Goal: Complete application form: Complete application form

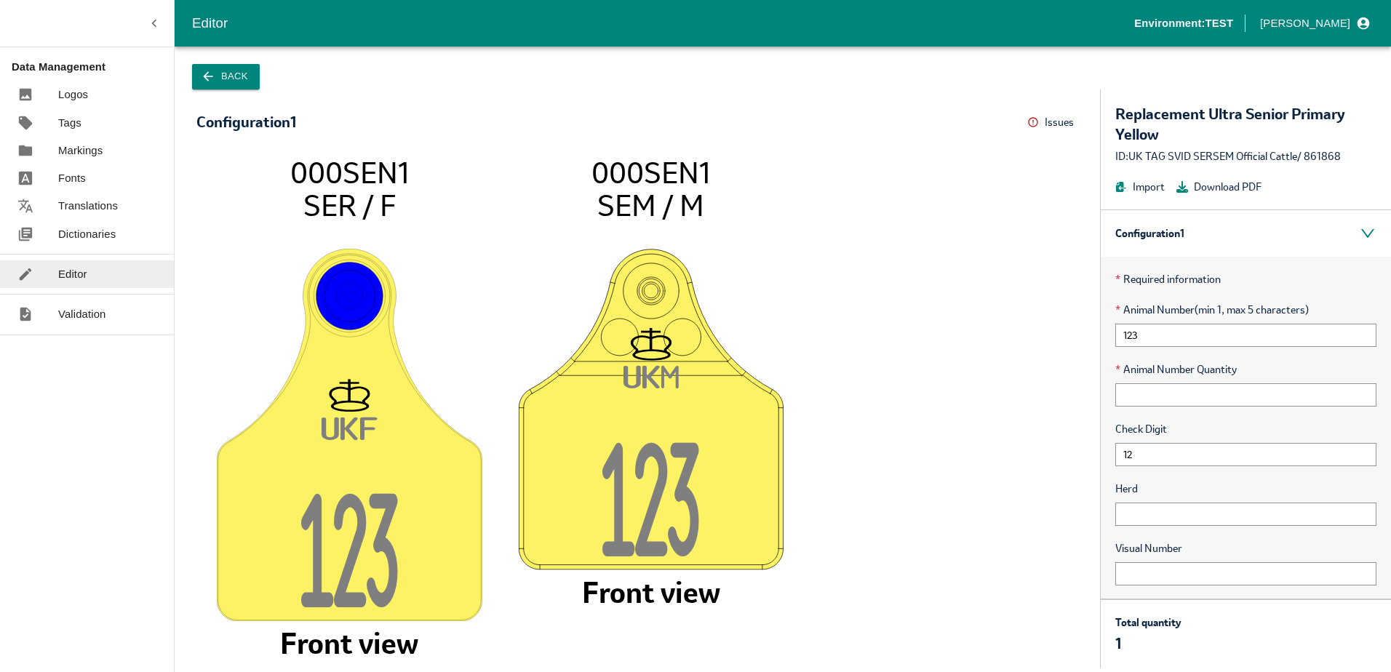
click at [954, 149] on div "UK F 12 3 000SEN1 SER / F Front view UK M 12 3 000SEN1 SEM / M Front view" at bounding box center [637, 401] width 925 height 535
click at [1153, 508] on input "text" at bounding box center [1245, 514] width 261 height 23
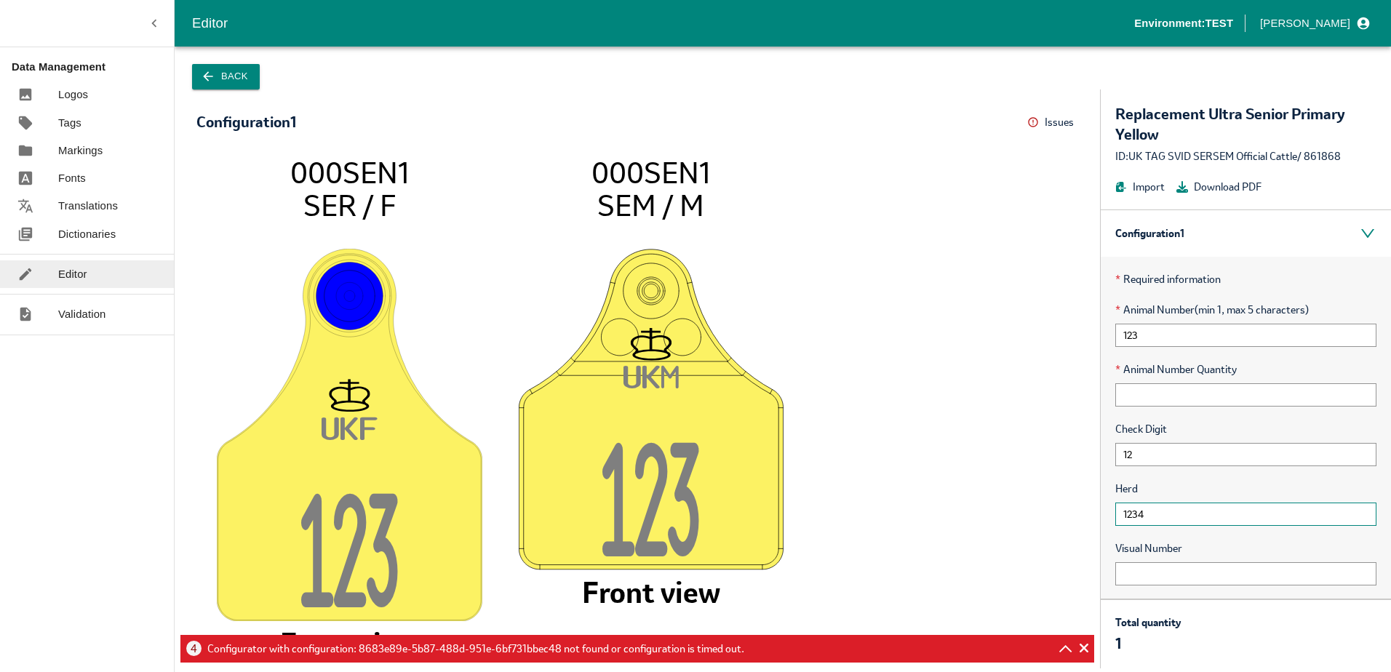
type input "1234"
click at [775, 241] on icon "UK F 12 3 000SEN1 SER / F Front view UK M 12 3 000SEN1 SEM / M Front view" at bounding box center [637, 405] width 853 height 498
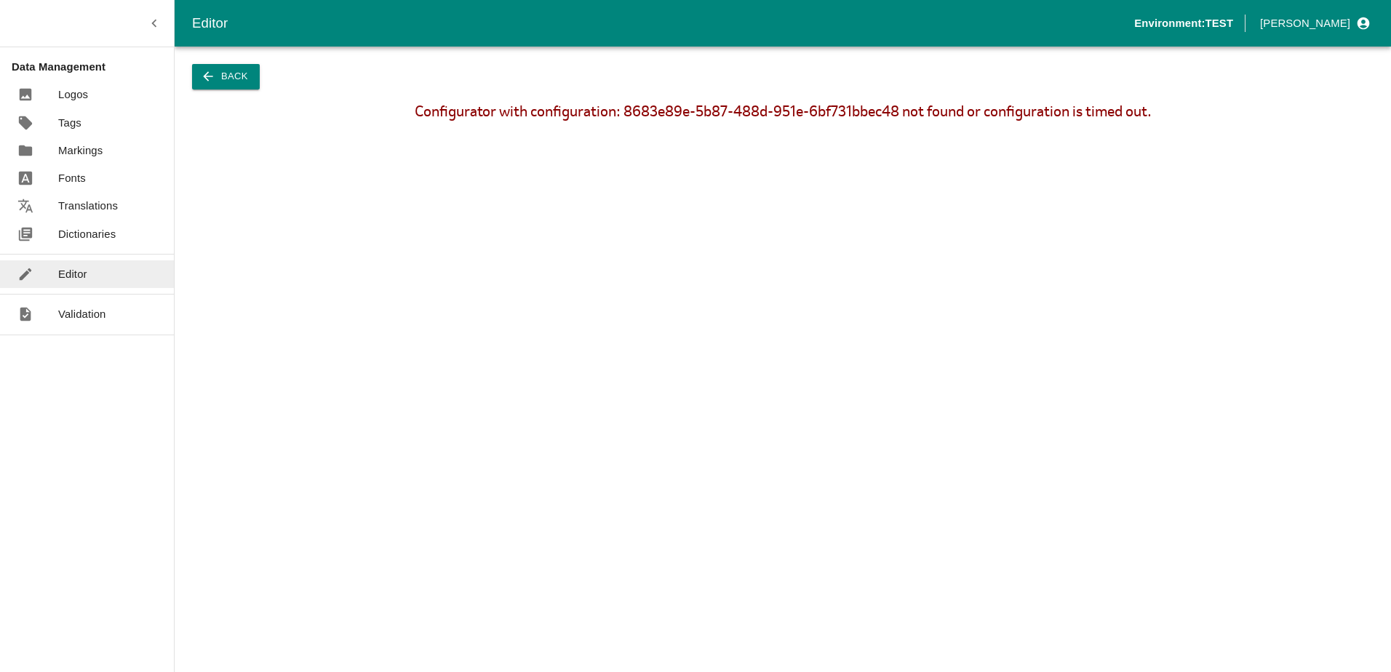
click at [234, 70] on button "Back" at bounding box center [226, 76] width 68 height 25
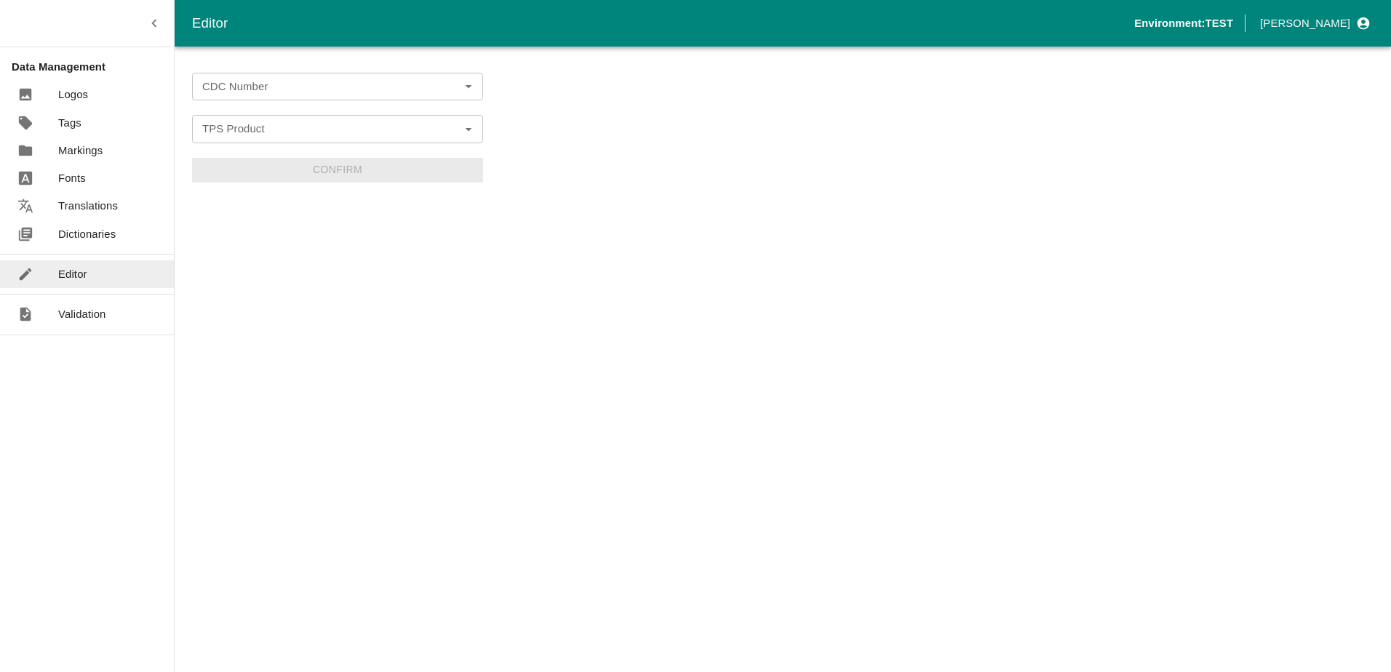
click at [250, 81] on div "CDC Number CDC Number" at bounding box center [337, 87] width 291 height 28
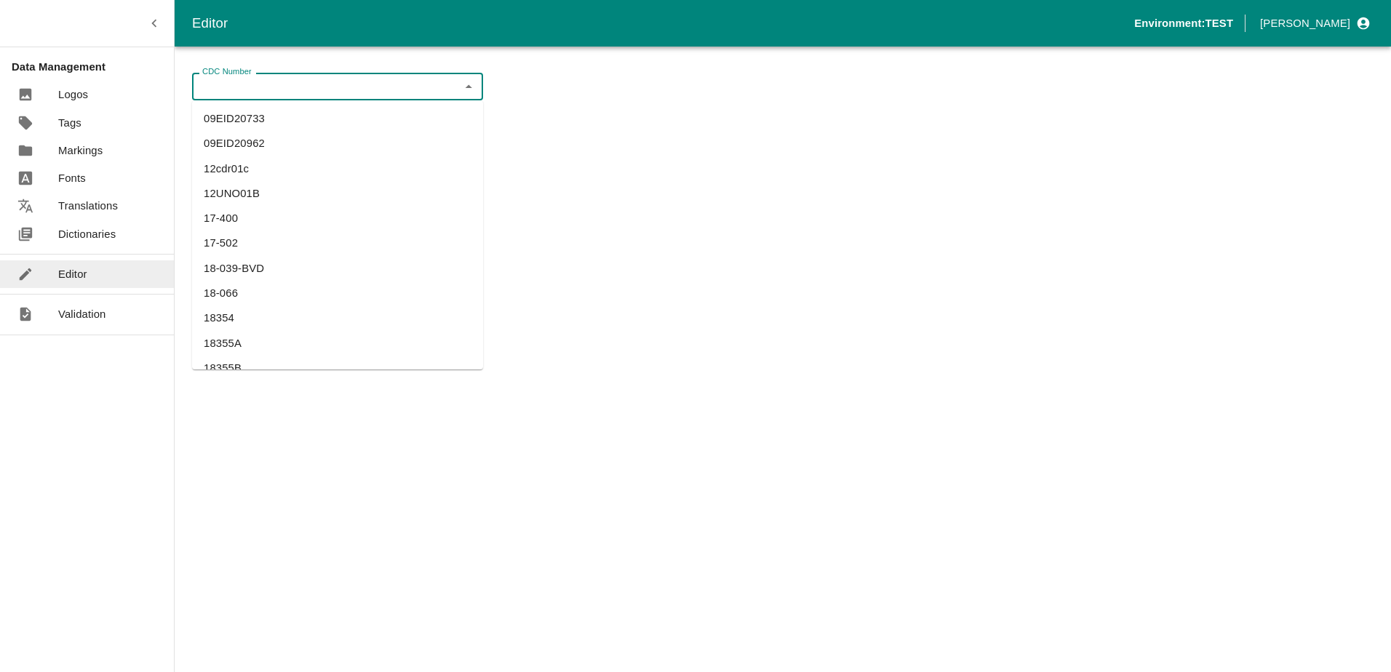
type input "k"
type input "i"
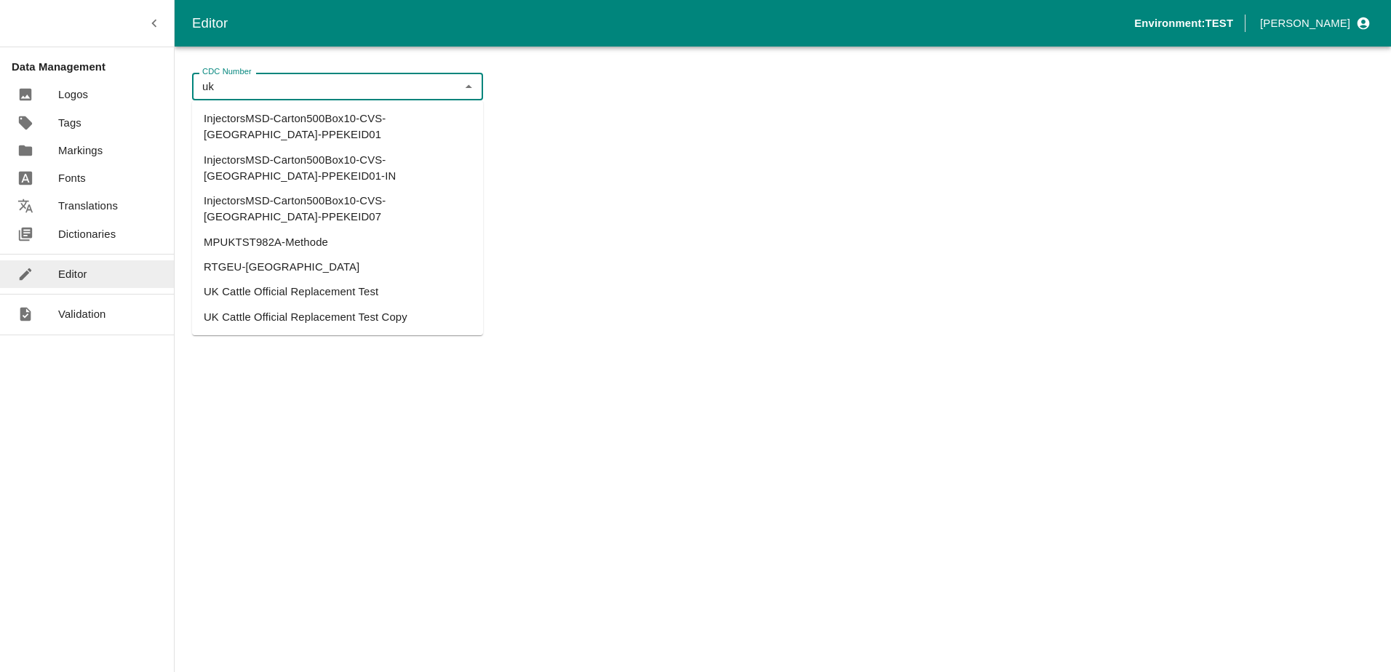
click at [294, 279] on li "UK Cattle Official Replacement Test" at bounding box center [337, 291] width 291 height 25
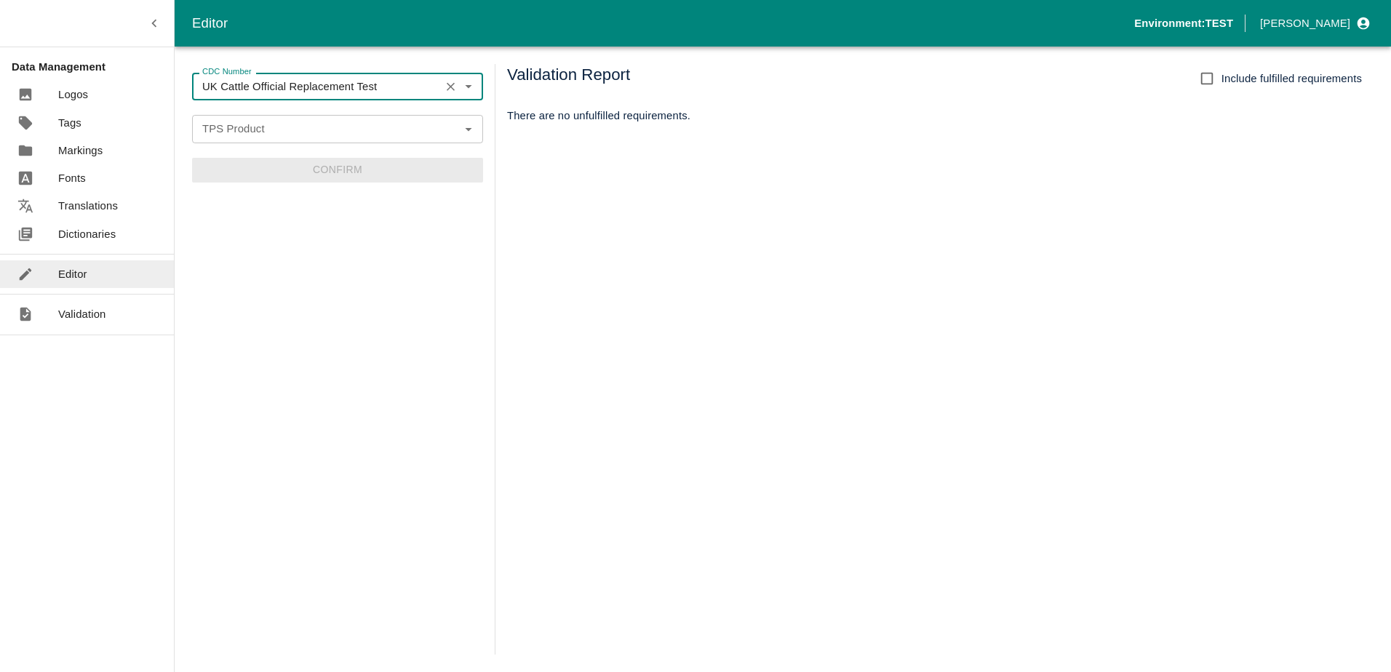
type input "UK Cattle Official Replacement Test"
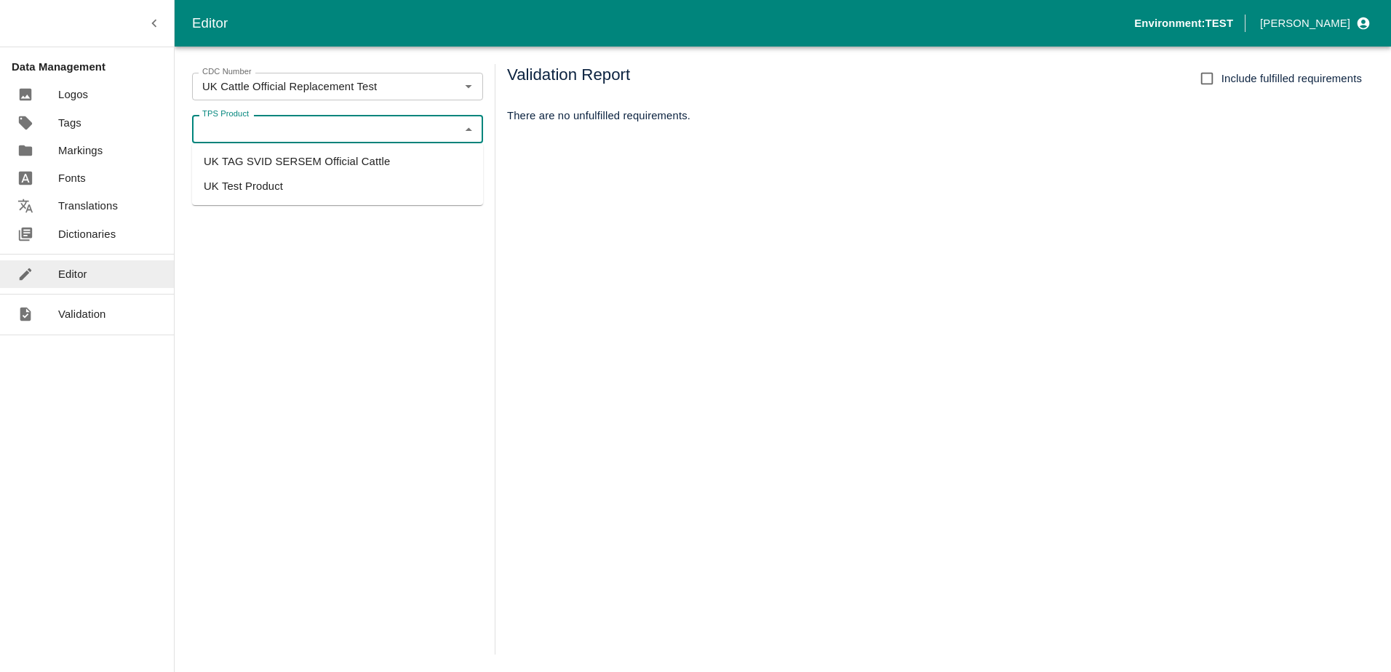
click at [281, 124] on input "TPS Product" at bounding box center [325, 128] width 258 height 19
click at [292, 159] on li "UK TAG SVID SERSEM Official Cattle" at bounding box center [337, 161] width 291 height 25
type input "UK TAG SVID SERSEM Official Cattle"
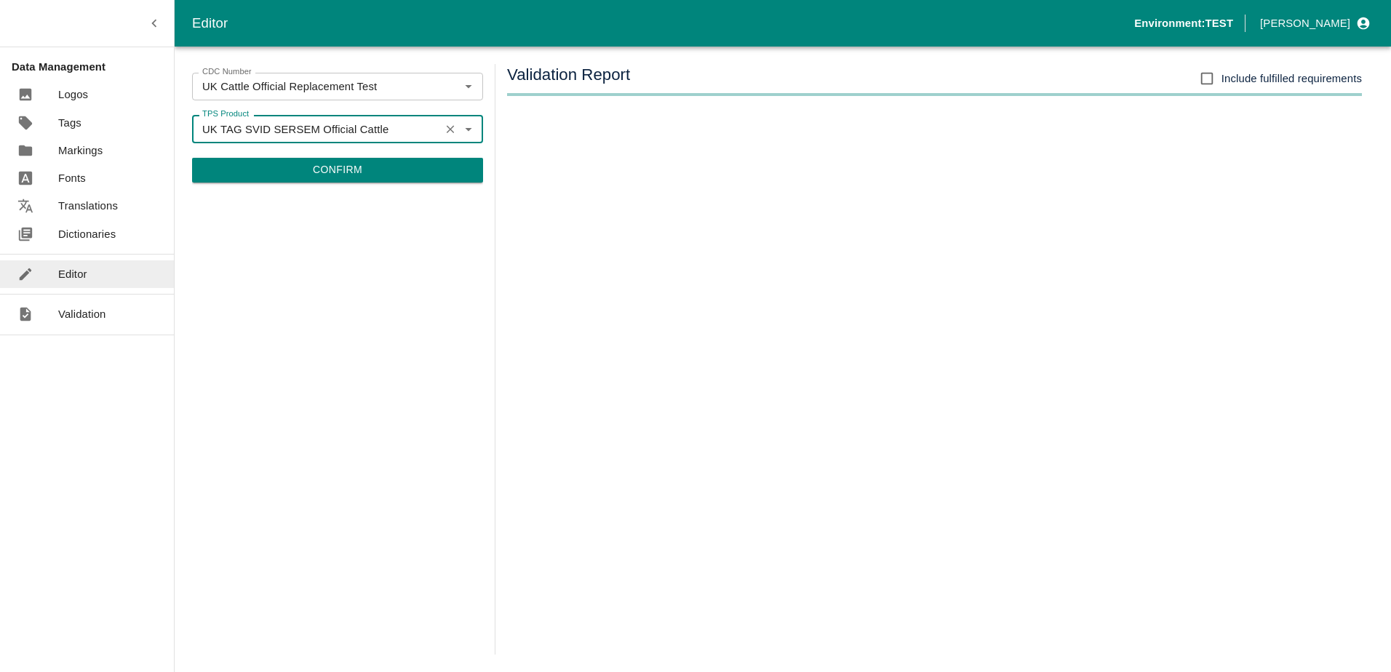
click at [298, 166] on button "Confirm" at bounding box center [337, 170] width 291 height 25
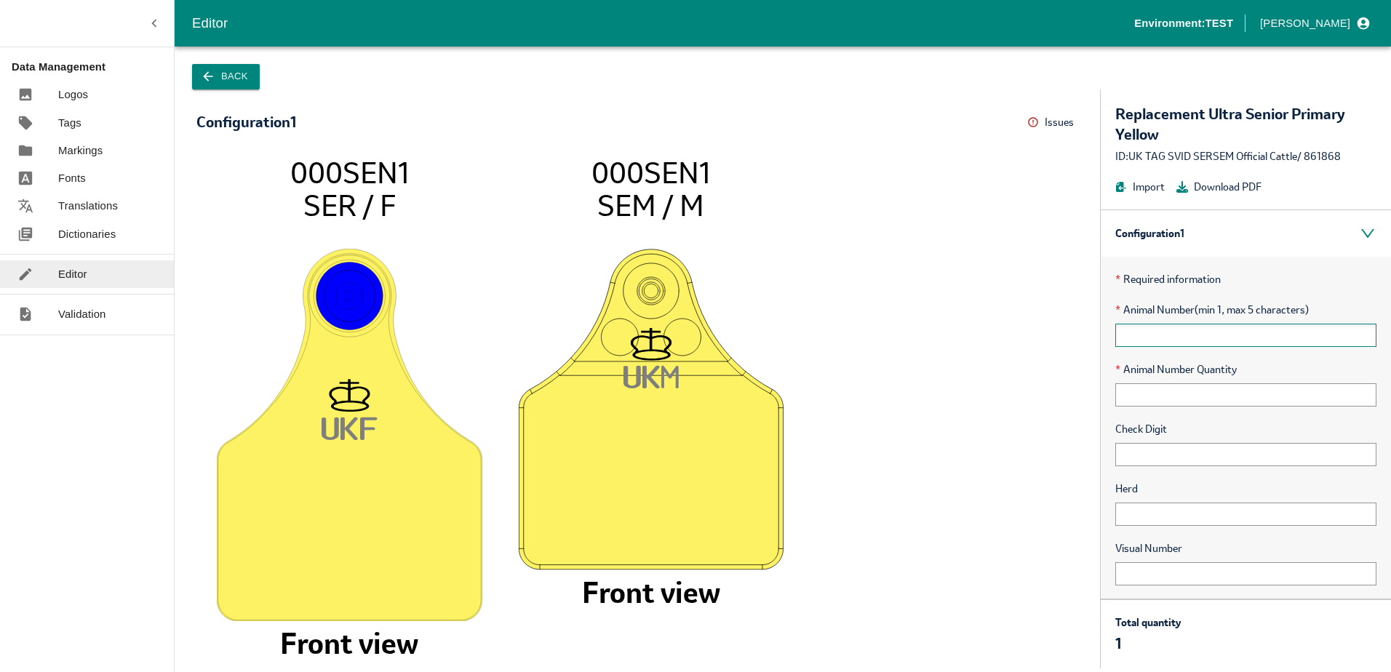
click at [1139, 327] on input "text" at bounding box center [1245, 335] width 261 height 23
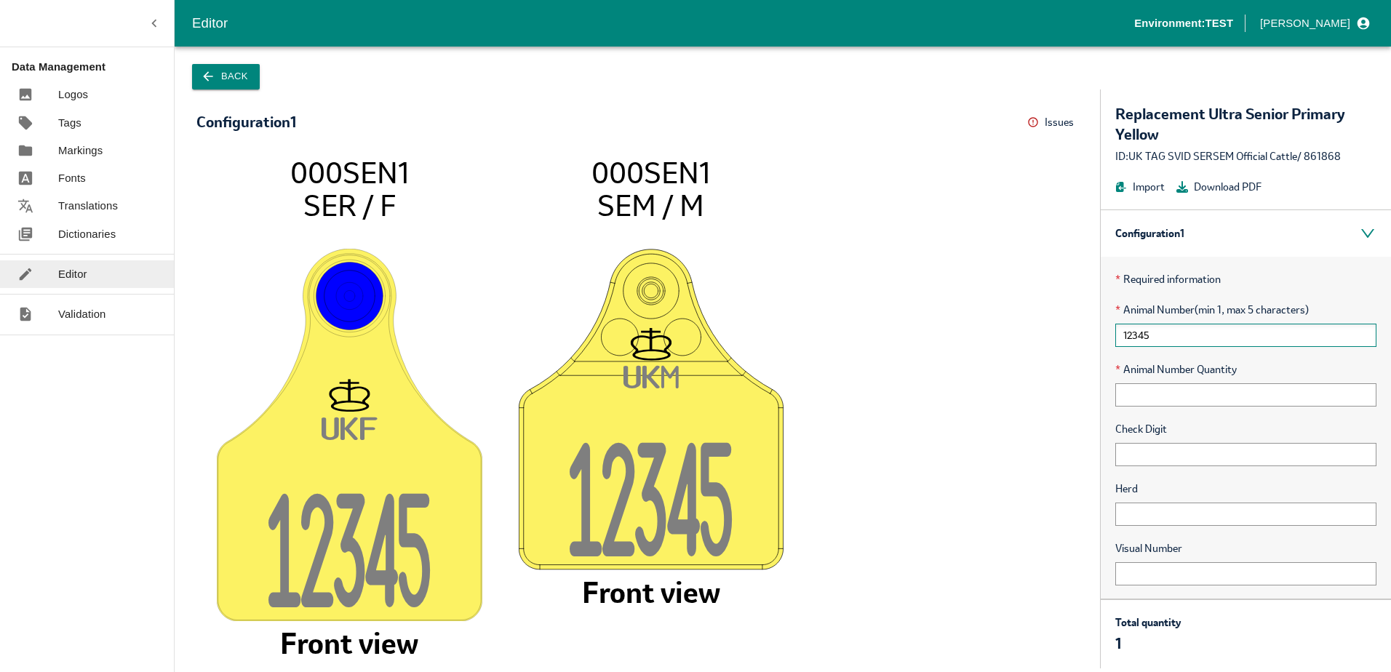
type input "12345"
click at [1160, 460] on input "text" at bounding box center [1245, 454] width 261 height 23
type input "1"
click at [1171, 455] on input "1" at bounding box center [1245, 454] width 261 height 23
click at [1164, 511] on input "text" at bounding box center [1245, 514] width 261 height 23
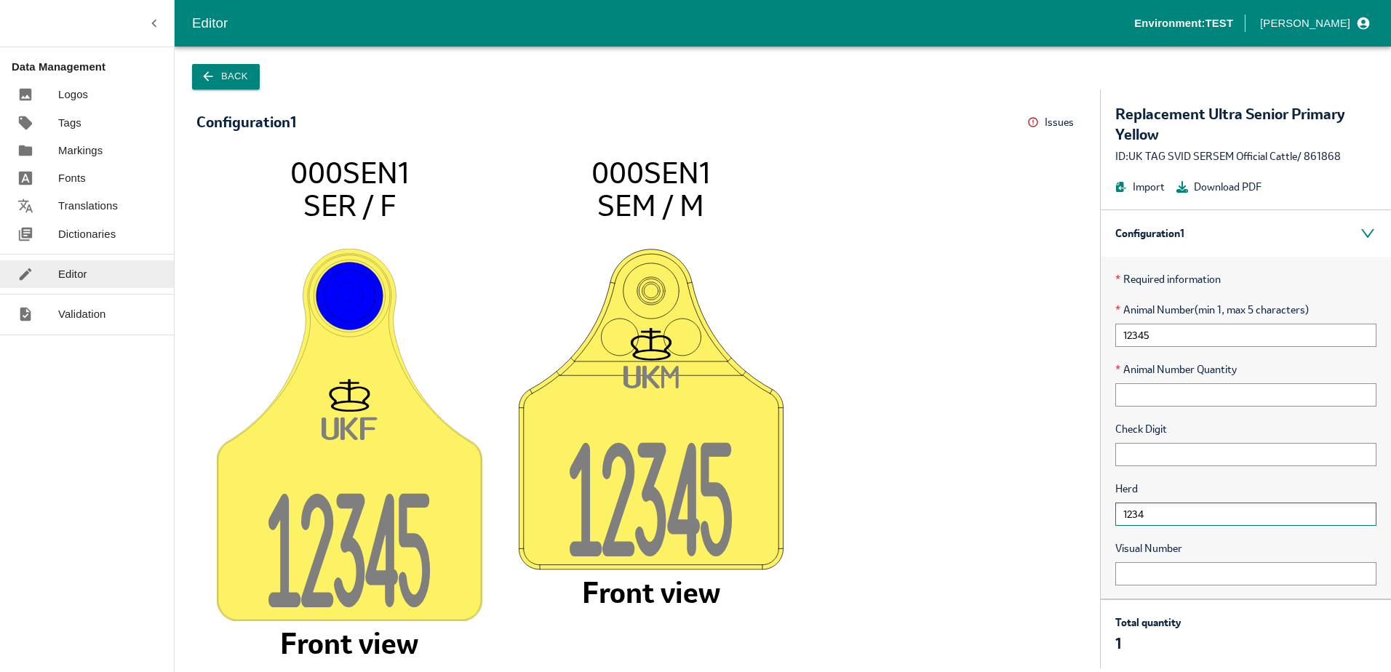
type input "12345"
type input "1223"
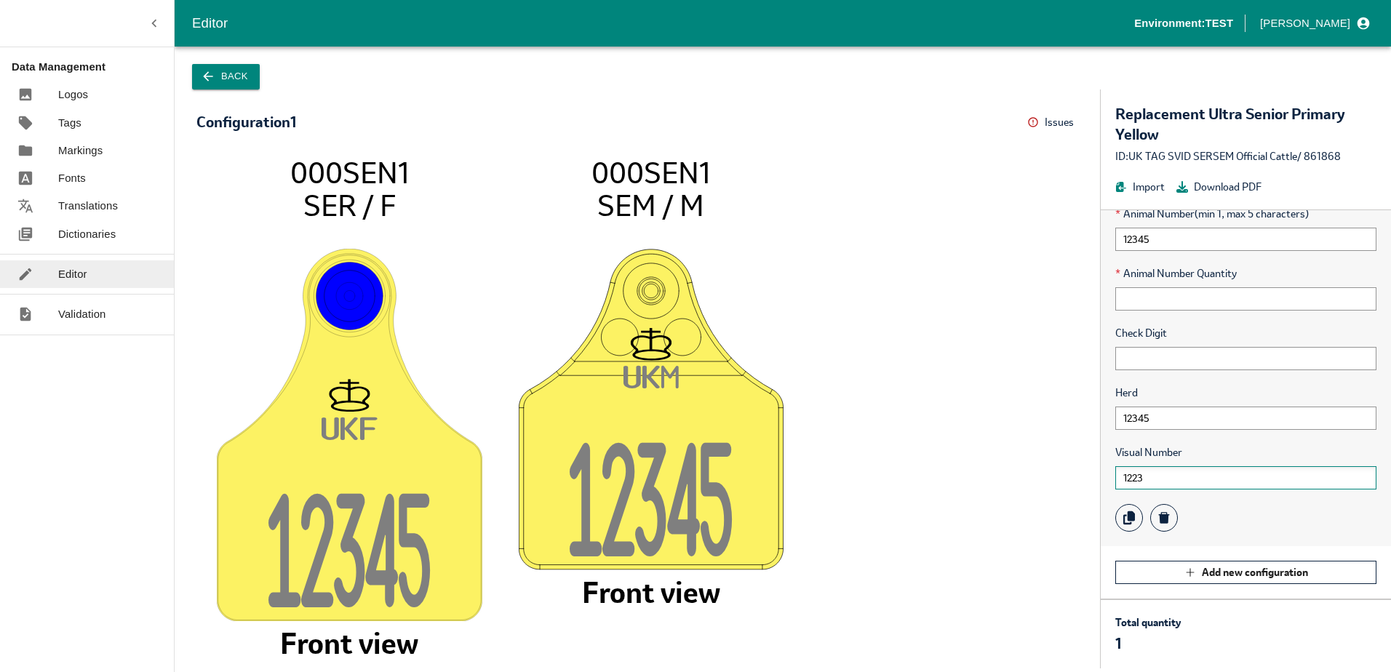
click at [1166, 471] on input "1223" at bounding box center [1245, 477] width 261 height 23
type input "1"
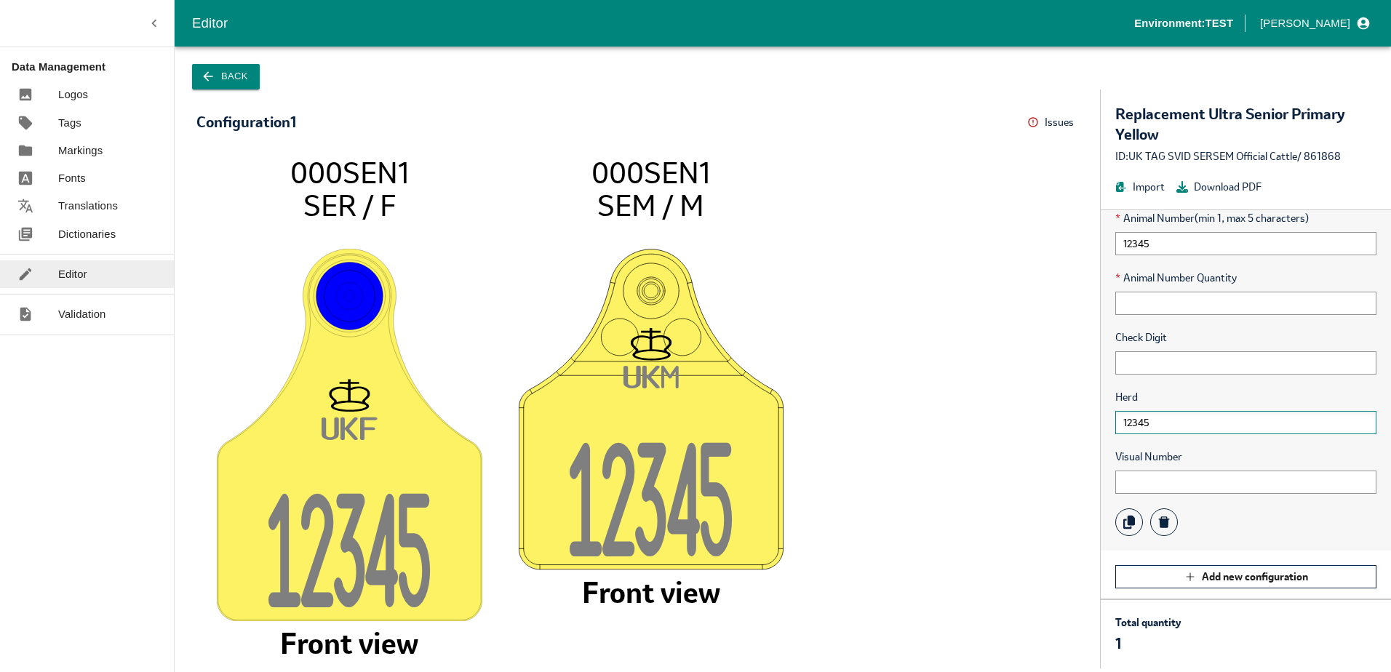
click at [1172, 420] on input "12345" at bounding box center [1245, 422] width 261 height 23
click at [1193, 244] on input "12345" at bounding box center [1245, 243] width 261 height 23
type input "1"
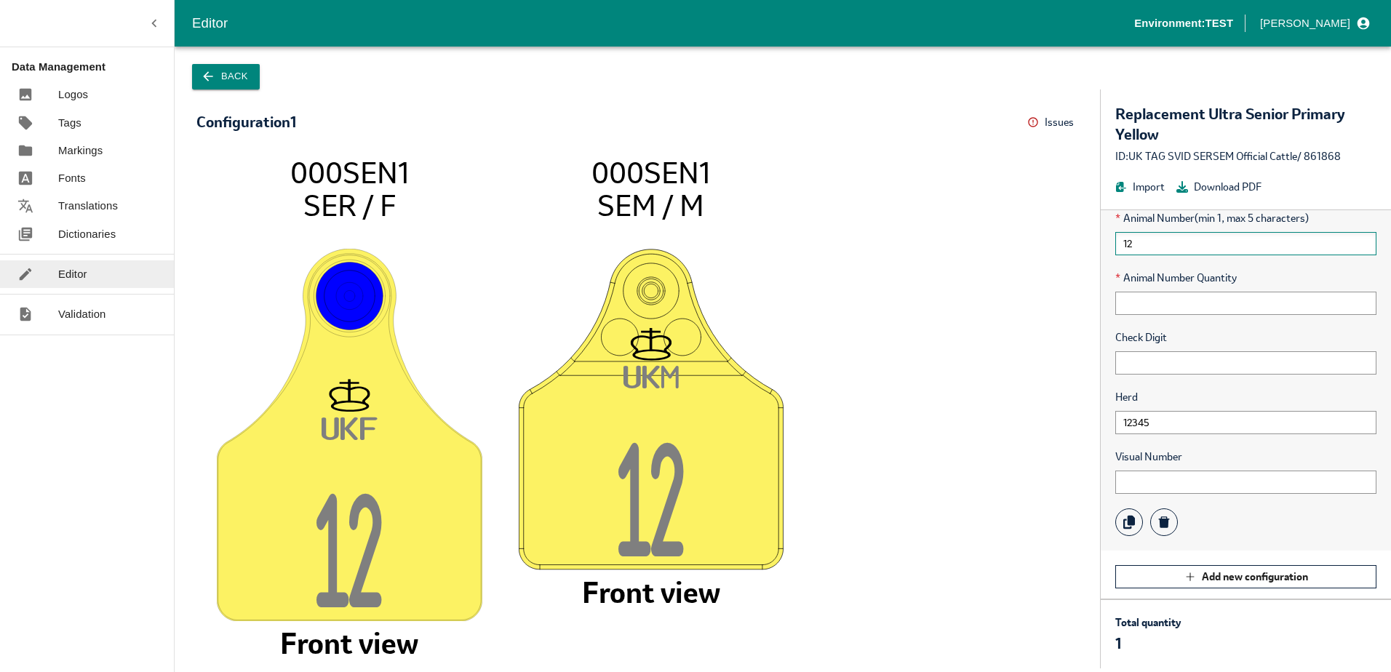
type input "1"
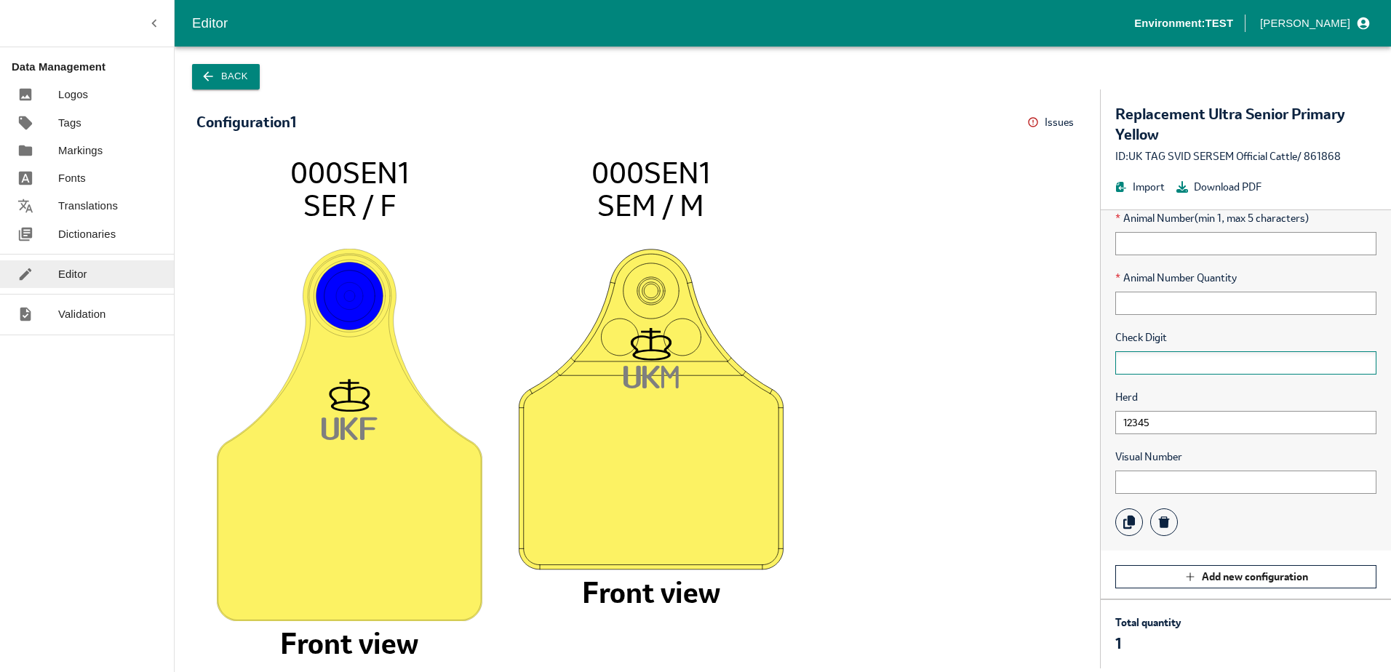
click at [1154, 372] on input "text" at bounding box center [1245, 362] width 261 height 23
type input "123"
